Goal: Information Seeking & Learning: Learn about a topic

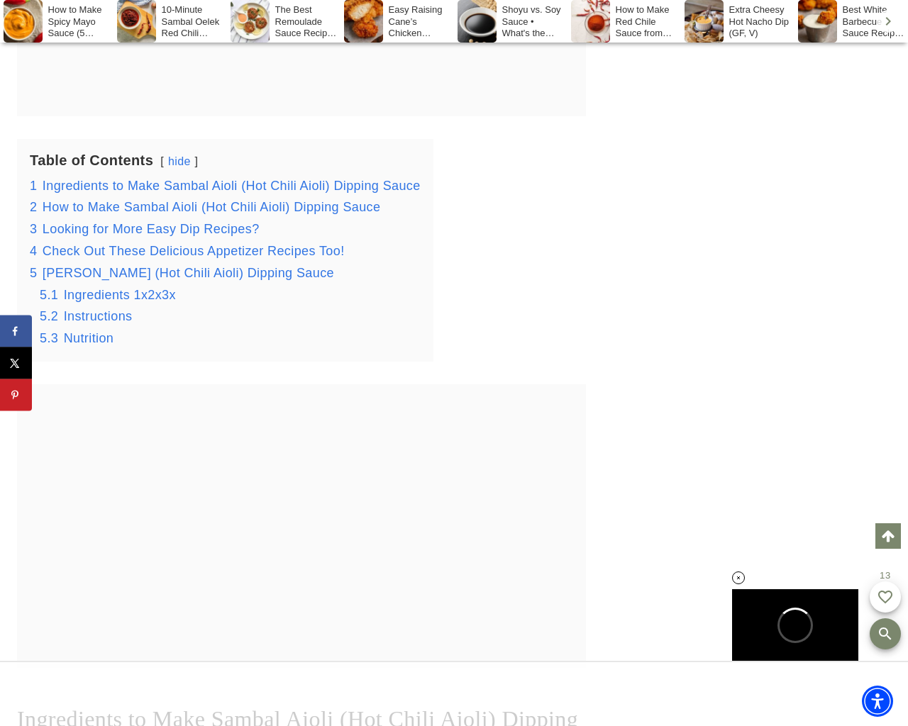
scroll to position [2905, 0]
